Goal: Navigation & Orientation: Understand site structure

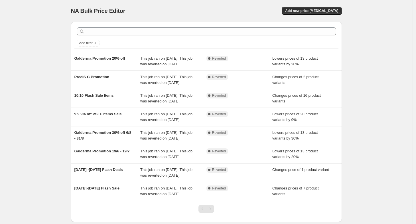
click at [29, 107] on div "NA Bulk Price Editor. This page is ready NA Bulk Price Editor Add new price [ME…" at bounding box center [206, 128] width 413 height 257
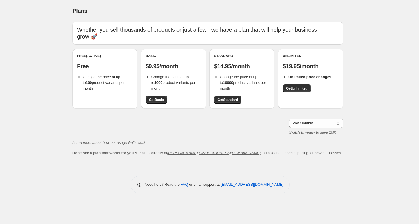
click at [29, 149] on div "Plans. This page is ready Plans Whether you sell thousands of products or just …" at bounding box center [208, 112] width 416 height 224
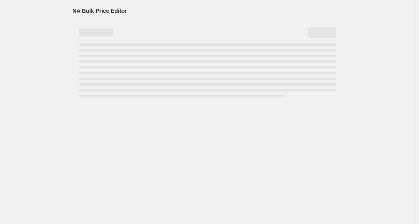
click at [51, 164] on div "NA Bulk Price Editor. This page is ready NA Bulk Price Editor" at bounding box center [208, 112] width 416 height 224
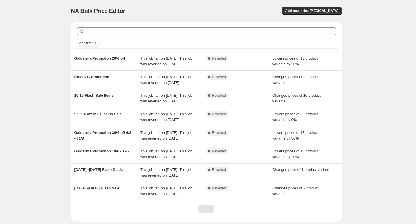
click at [40, 90] on div "NA Bulk Price Editor. This page is ready NA Bulk Price Editor Add new price [ME…" at bounding box center [206, 128] width 413 height 257
